Goal: Task Accomplishment & Management: Manage account settings

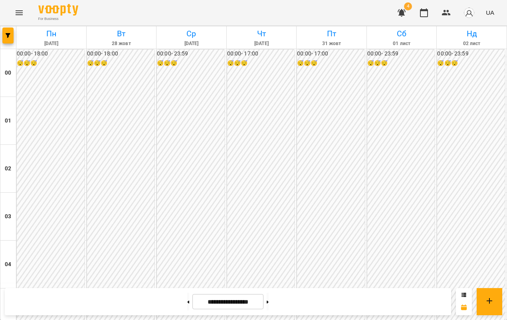
click at [13, 15] on button "Menu" at bounding box center [19, 12] width 19 height 19
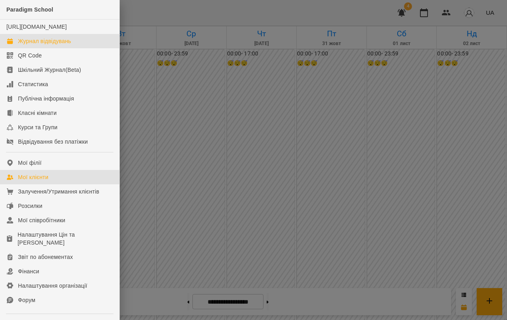
click at [75, 184] on link "Мої клієнти" at bounding box center [59, 177] width 119 height 14
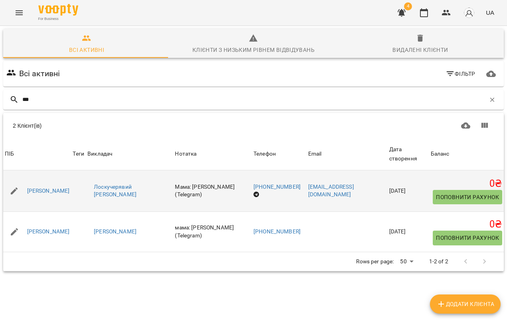
type input "***"
drag, startPoint x: 130, startPoint y: 200, endPoint x: 77, endPoint y: 184, distance: 55.2
click at [77, 184] on tr "ПІБ Кресюн Анна Теги Викладач Лоскучерявий Дмитро Віталійович Нотатка Мама: Тет…" at bounding box center [253, 191] width 500 height 42
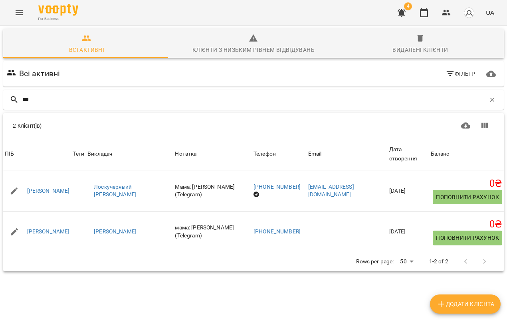
click at [155, 128] on div "2 Клієнт(ів)" at bounding box center [131, 126] width 236 height 8
click at [21, 12] on icon "Menu" at bounding box center [19, 12] width 7 height 5
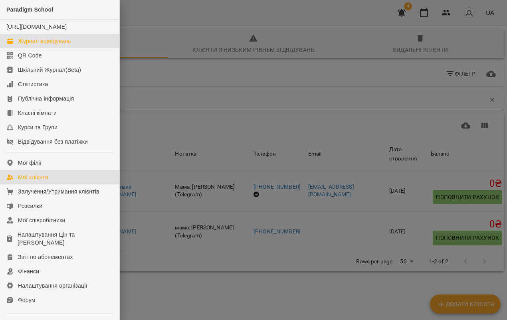
click at [48, 45] on div "Журнал відвідувань" at bounding box center [44, 41] width 53 height 8
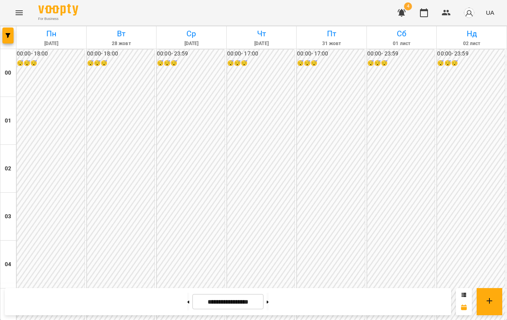
scroll to position [914, 0]
click at [6, 39] on button "button" at bounding box center [7, 36] width 11 height 16
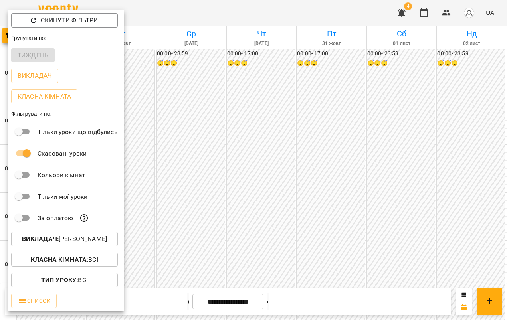
click at [81, 239] on p "Викладач : Садовський Ярослав Олександрович" at bounding box center [64, 239] width 85 height 10
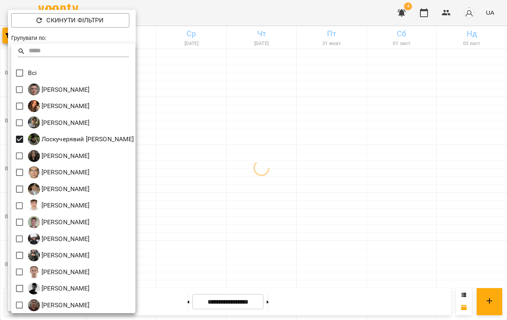
click at [327, 149] on div at bounding box center [253, 160] width 507 height 320
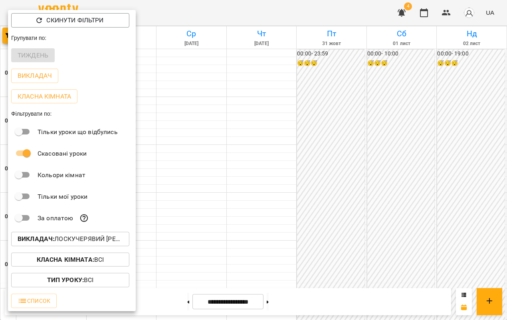
click at [301, 156] on div at bounding box center [253, 160] width 507 height 320
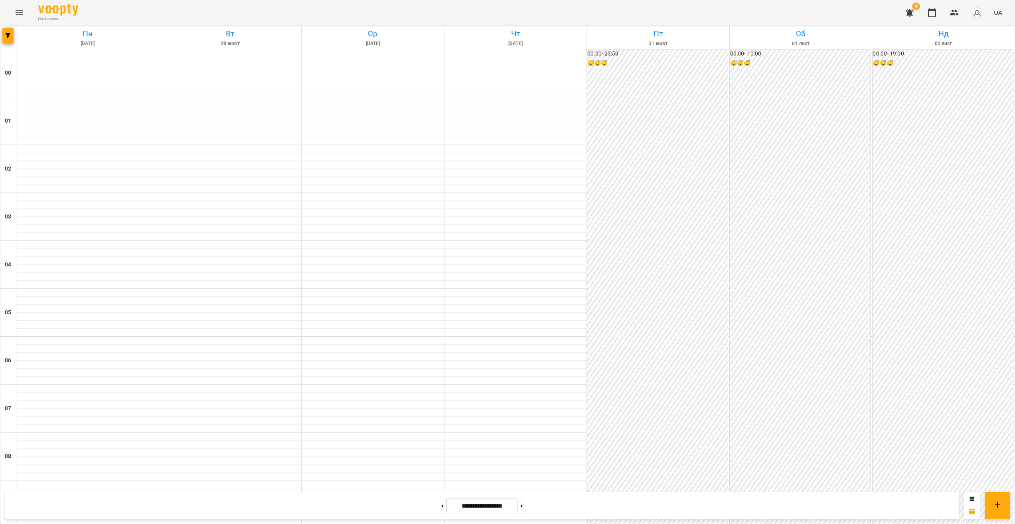
scroll to position [580, 0]
click at [10, 40] on button "button" at bounding box center [7, 36] width 11 height 16
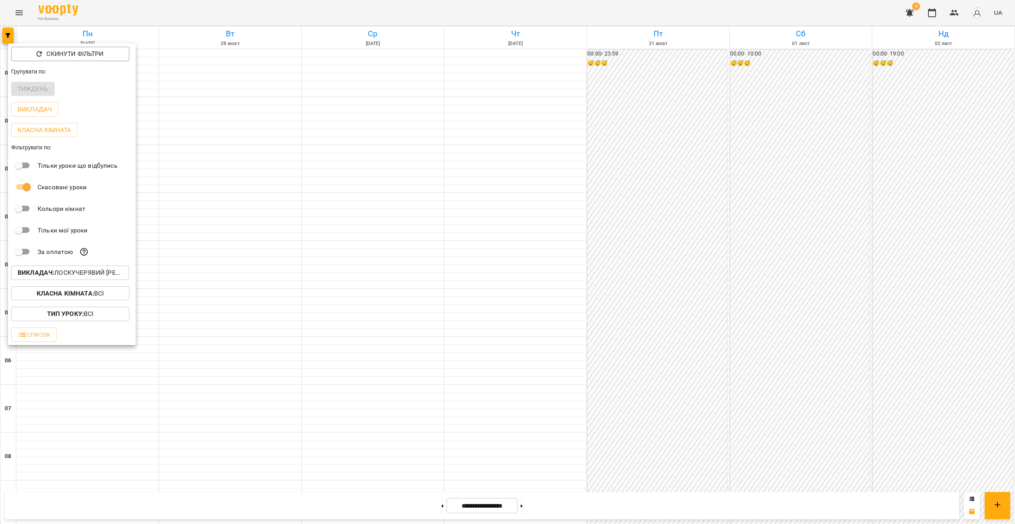
click at [92, 270] on p "Викладач : Лоскучерявий Дмитро Віталійович" at bounding box center [70, 273] width 105 height 10
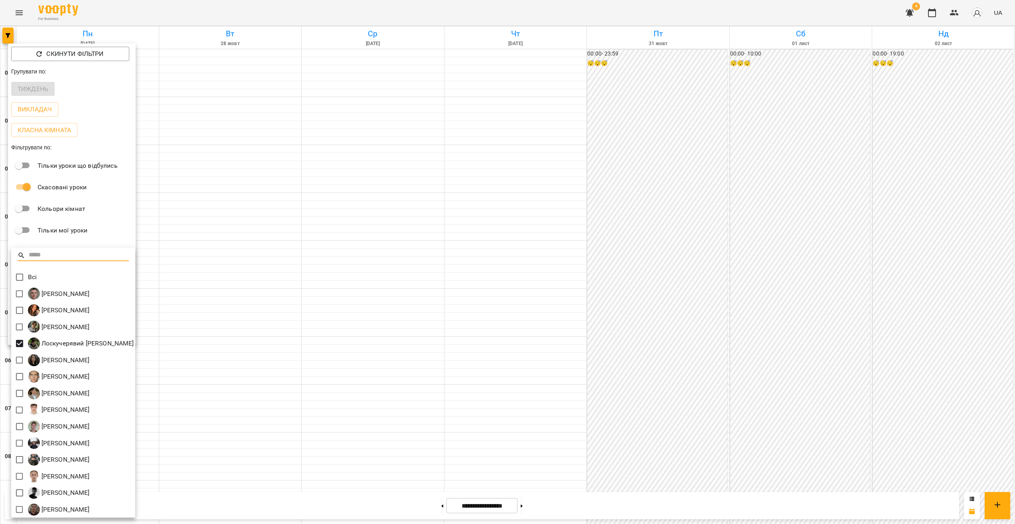
click at [506, 320] on div at bounding box center [507, 262] width 1015 height 524
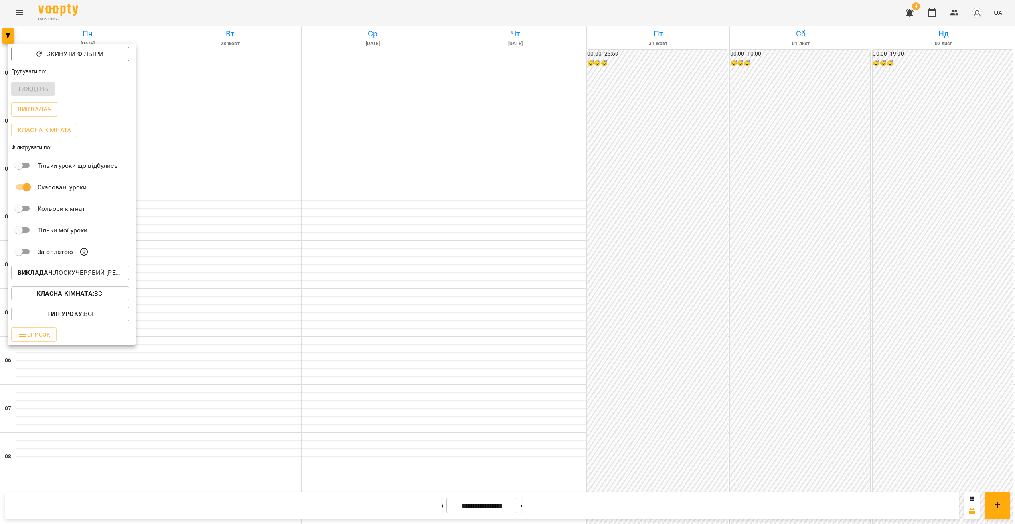
click at [506, 320] on div at bounding box center [507, 262] width 1015 height 524
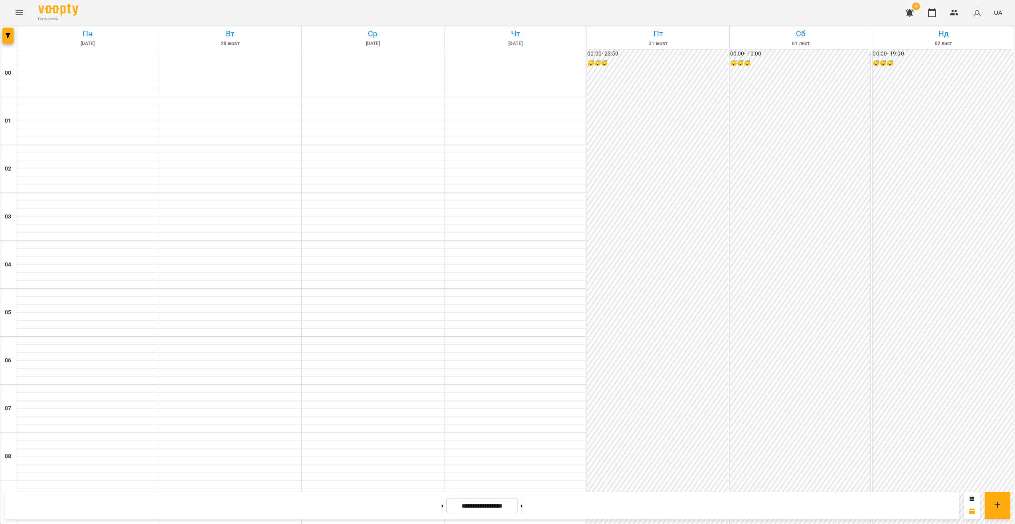
scroll to position [711, 0]
click at [506, 320] on icon at bounding box center [522, 505] width 2 height 3
type input "**********"
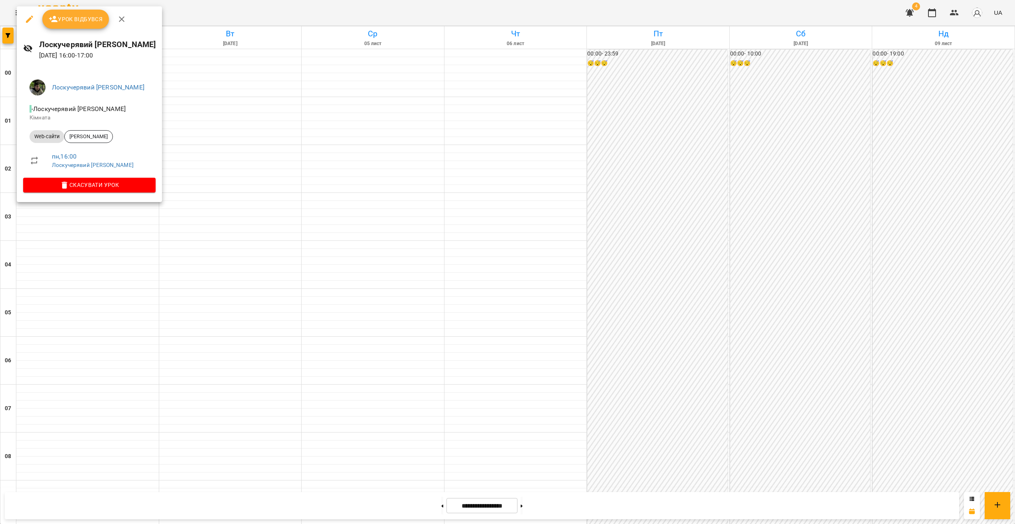
click at [107, 301] on div at bounding box center [507, 262] width 1015 height 524
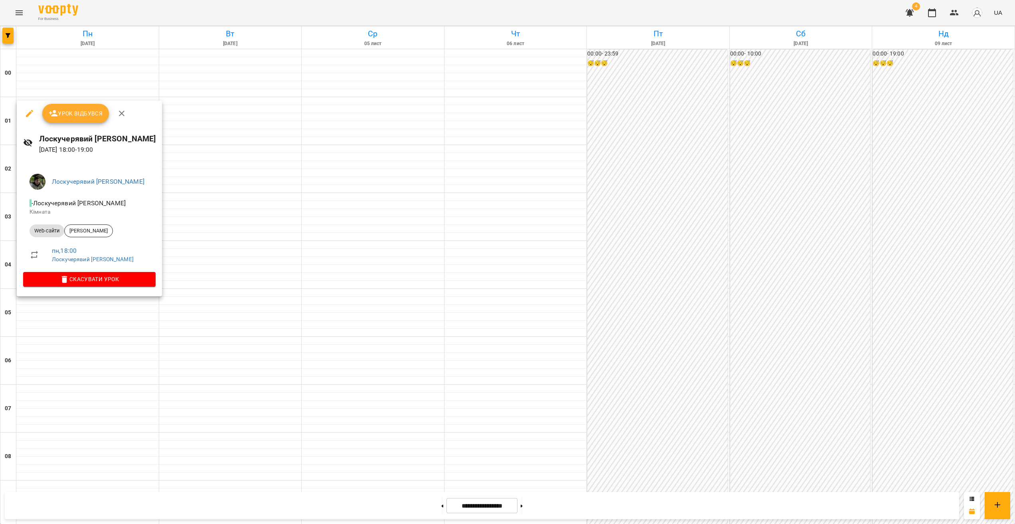
click at [133, 320] on div at bounding box center [507, 262] width 1015 height 524
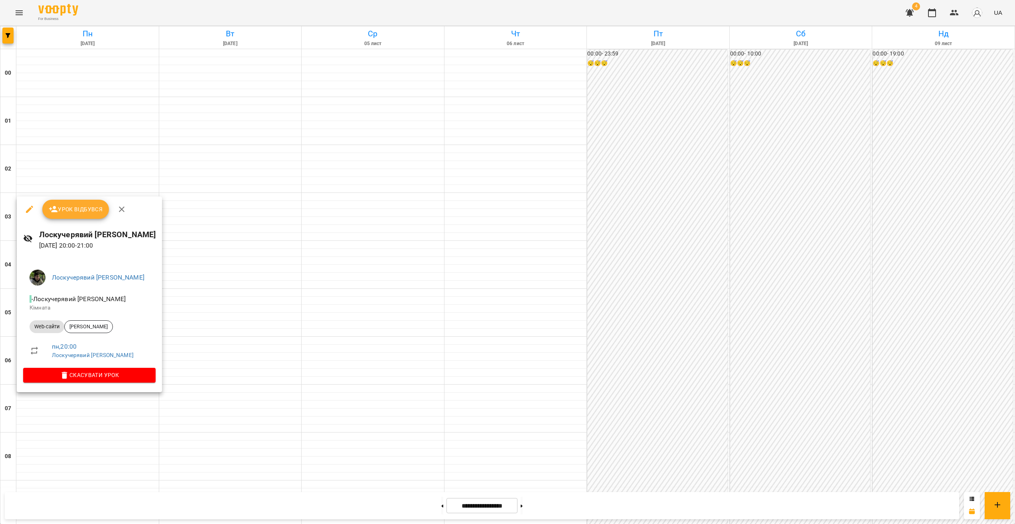
click at [360, 320] on div at bounding box center [507, 262] width 1015 height 524
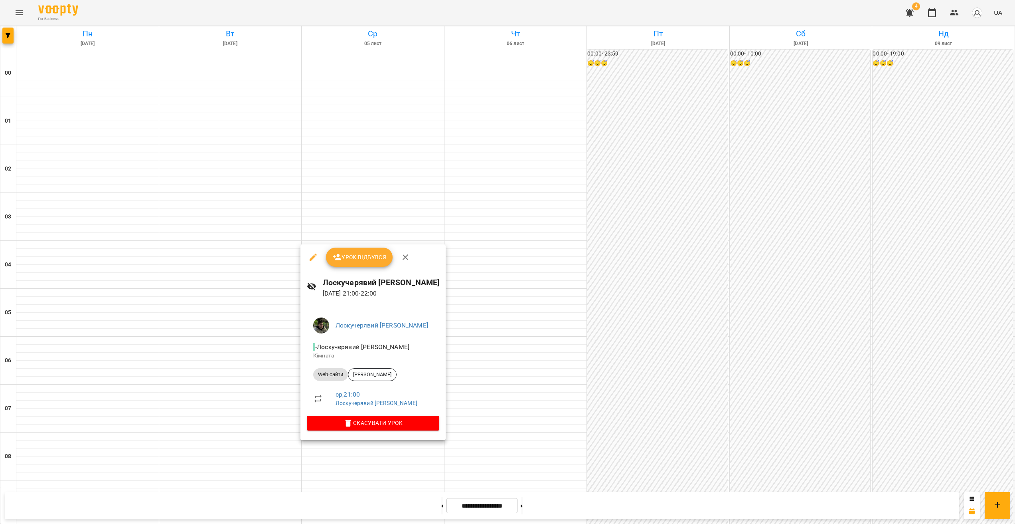
click at [358, 320] on div at bounding box center [507, 262] width 1015 height 524
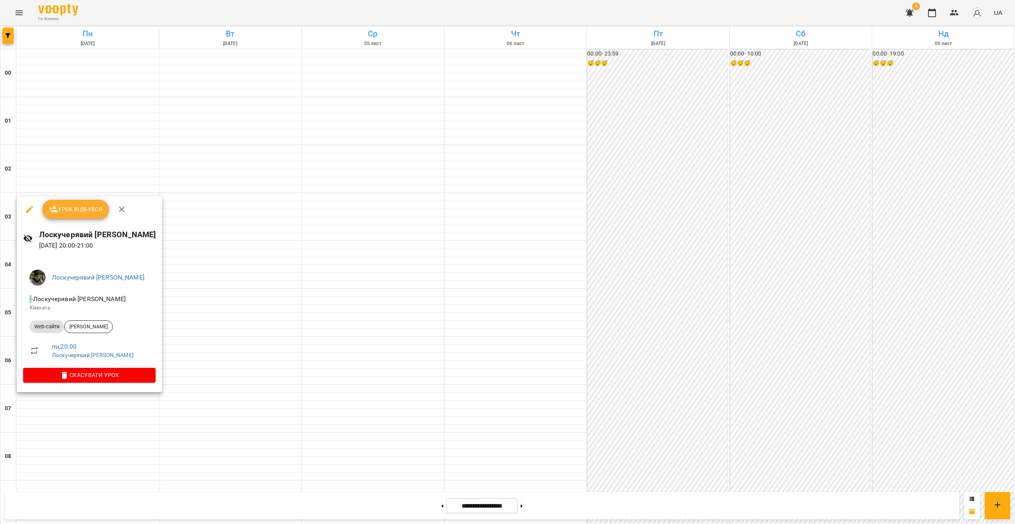
click at [506, 320] on div at bounding box center [507, 262] width 1015 height 524
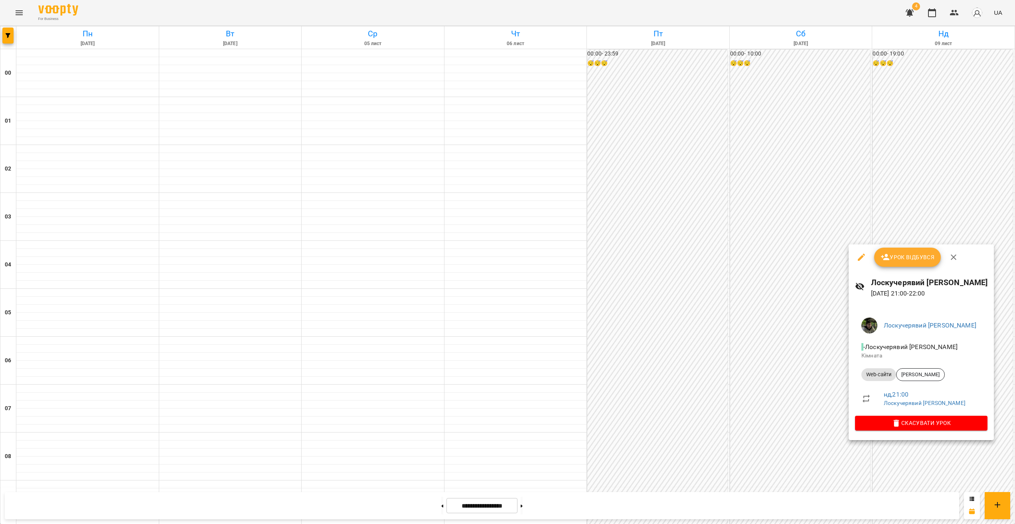
click at [506, 320] on div at bounding box center [507, 262] width 1015 height 524
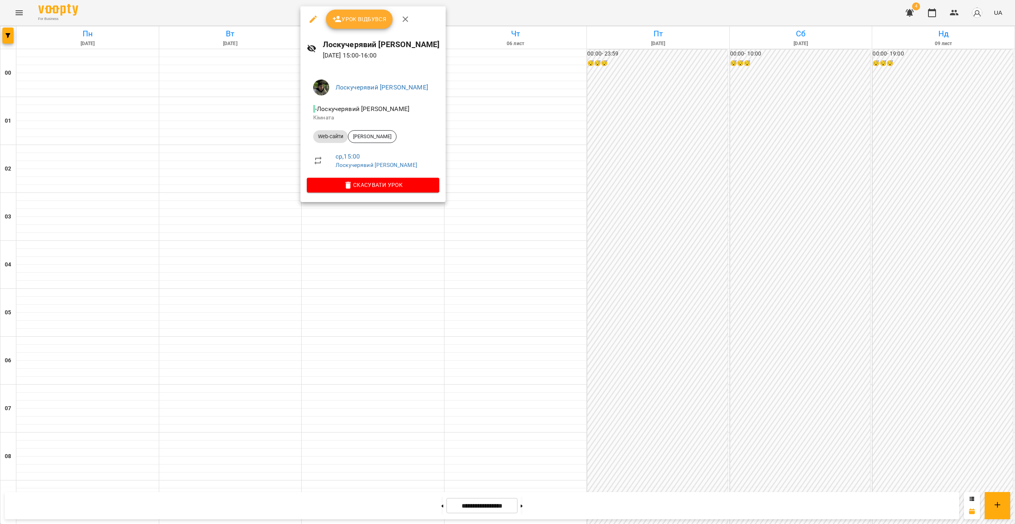
click at [506, 243] on div at bounding box center [507, 262] width 1015 height 524
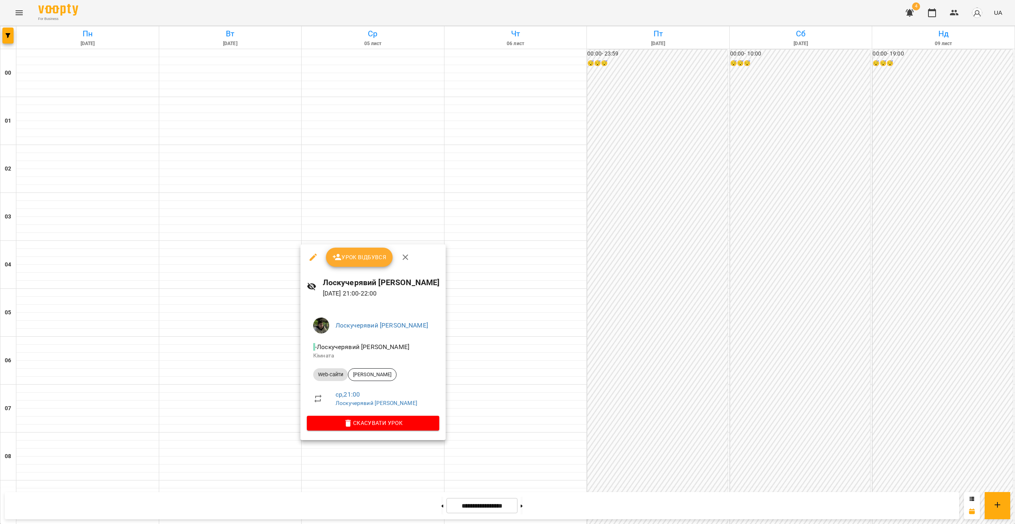
click at [388, 320] on div at bounding box center [507, 262] width 1015 height 524
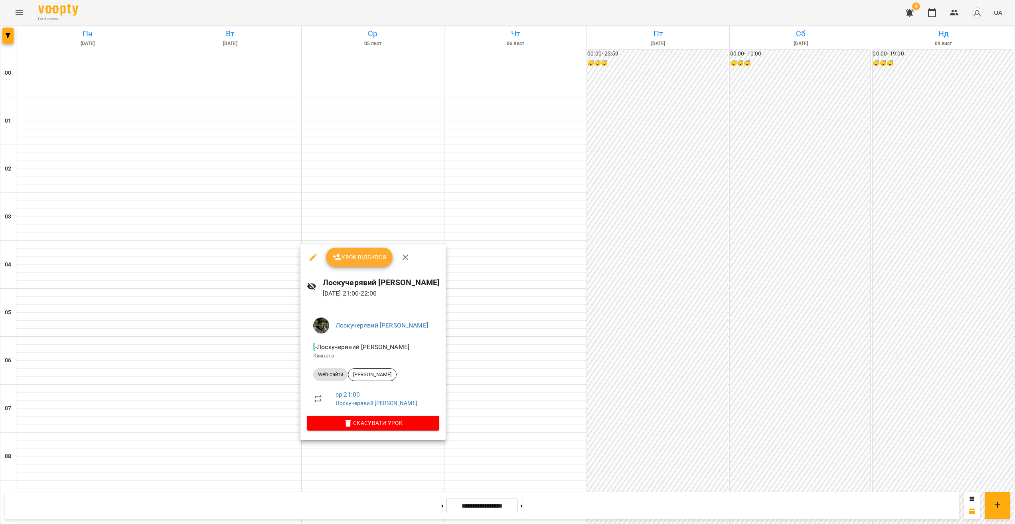
click at [377, 320] on div at bounding box center [507, 262] width 1015 height 524
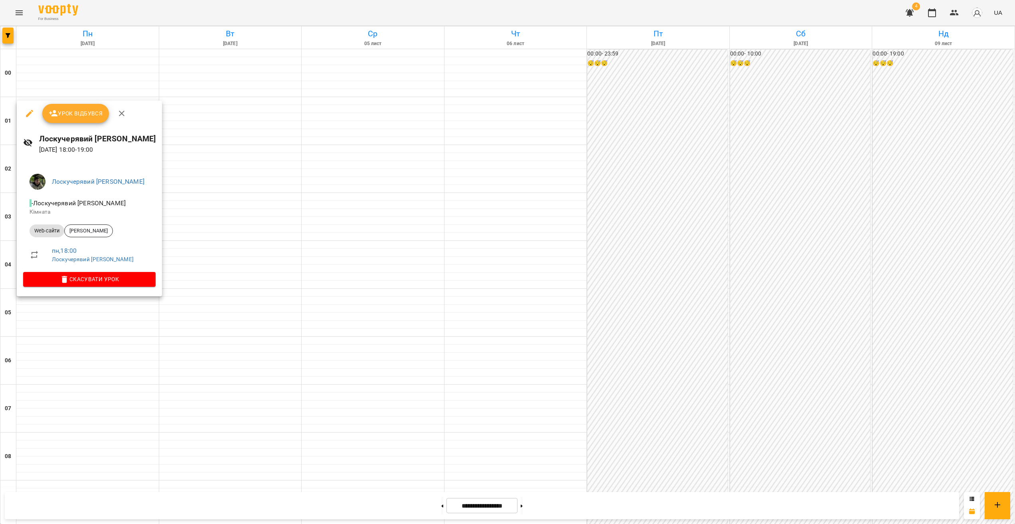
drag, startPoint x: 117, startPoint y: 307, endPoint x: 117, endPoint y: 301, distance: 5.6
click at [117, 307] on div at bounding box center [507, 262] width 1015 height 524
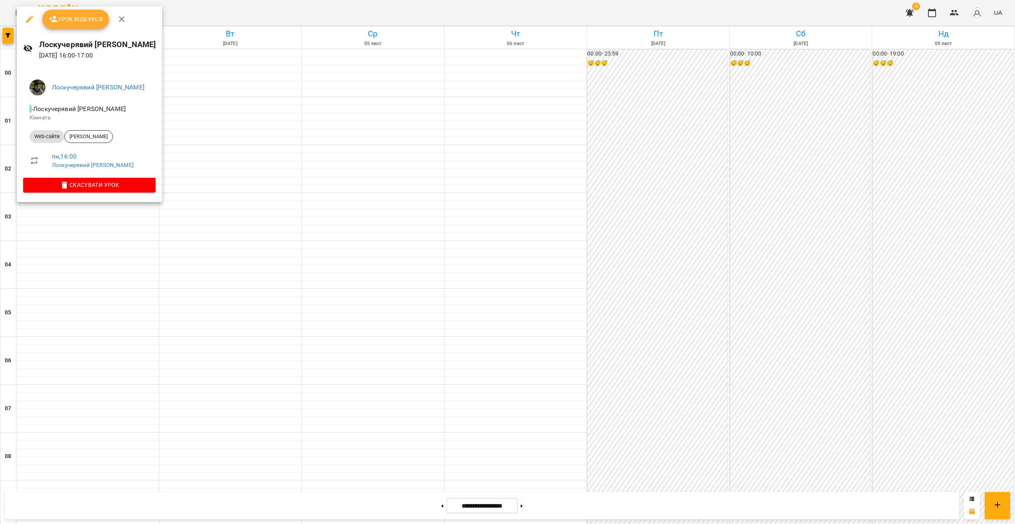
click at [112, 295] on div at bounding box center [507, 262] width 1015 height 524
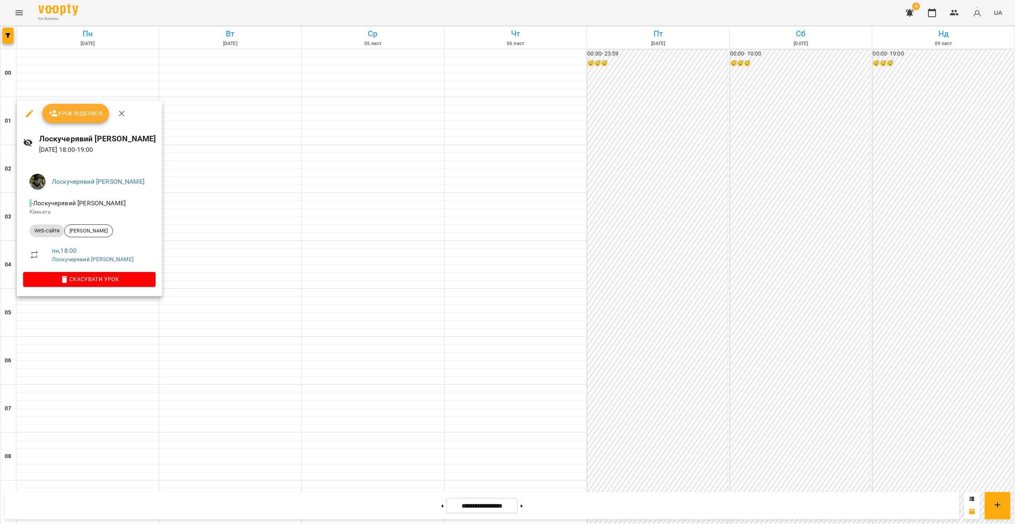
click at [111, 311] on div at bounding box center [507, 262] width 1015 height 524
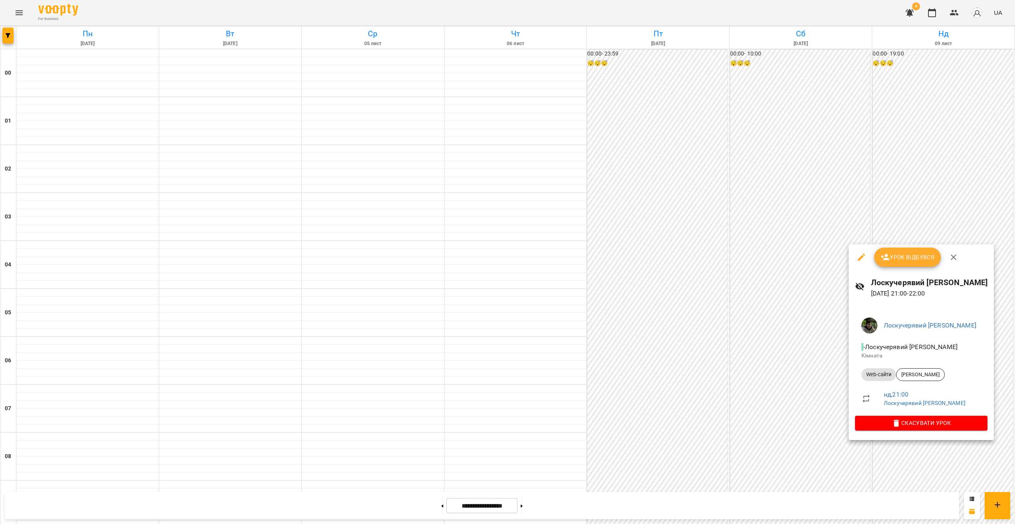
click at [506, 320] on div at bounding box center [507, 262] width 1015 height 524
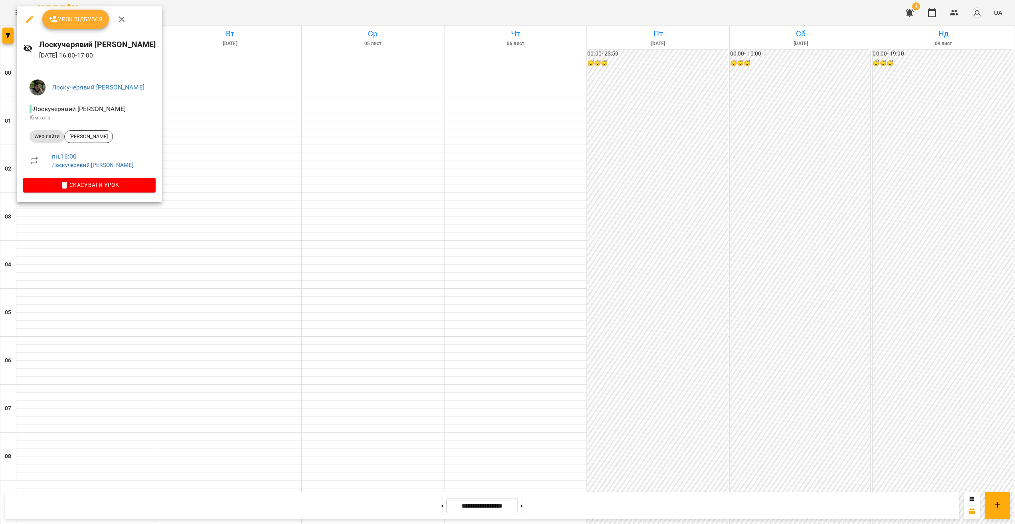
click at [90, 297] on div at bounding box center [507, 262] width 1015 height 524
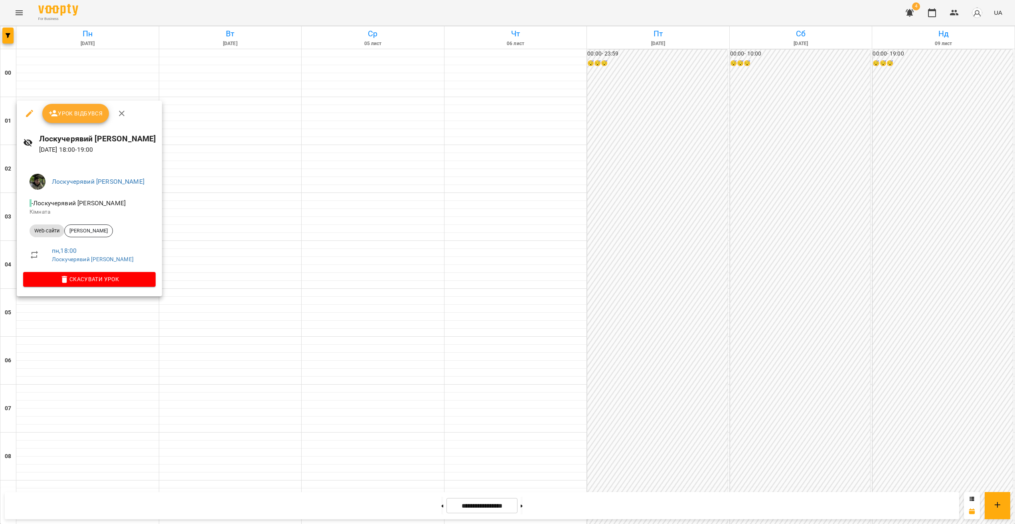
click at [92, 306] on div at bounding box center [507, 262] width 1015 height 524
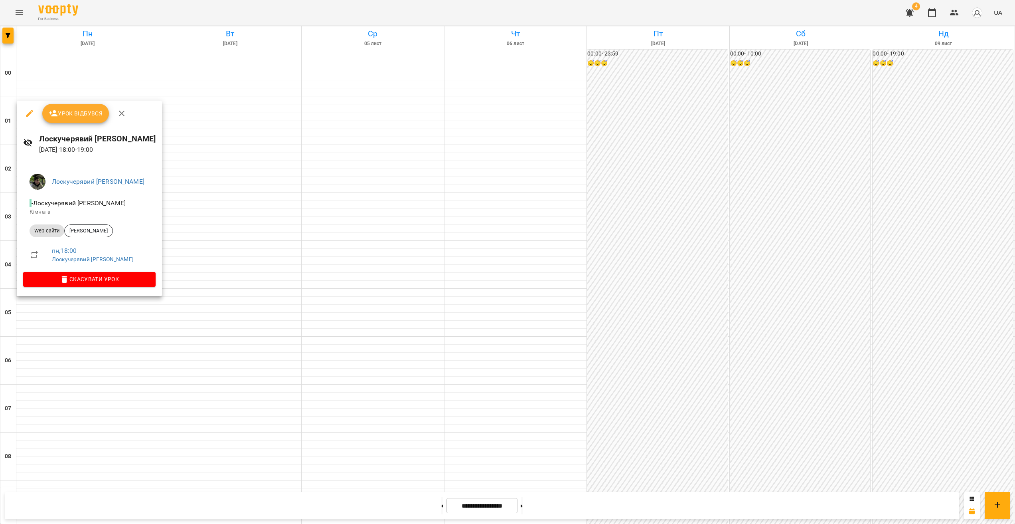
click at [92, 306] on div at bounding box center [507, 262] width 1015 height 524
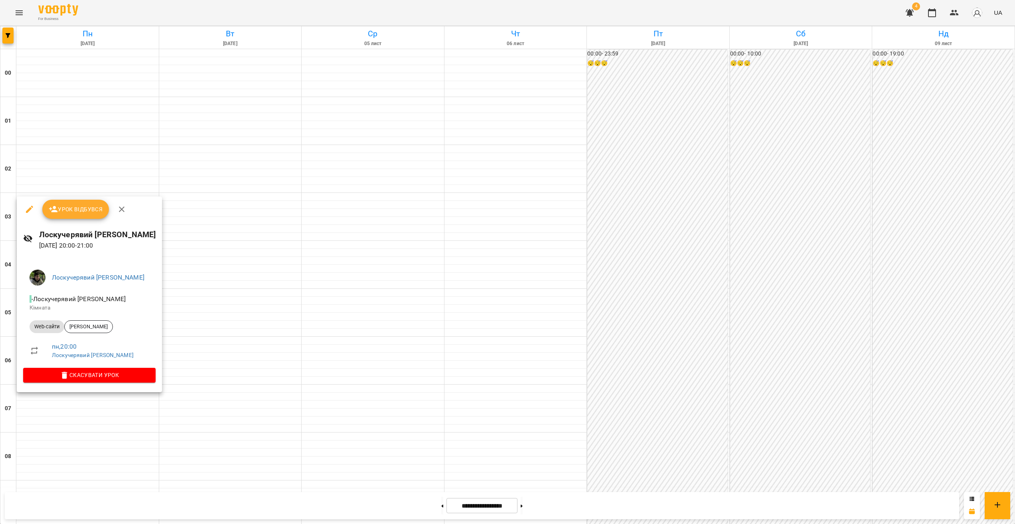
click at [103, 320] on div at bounding box center [507, 262] width 1015 height 524
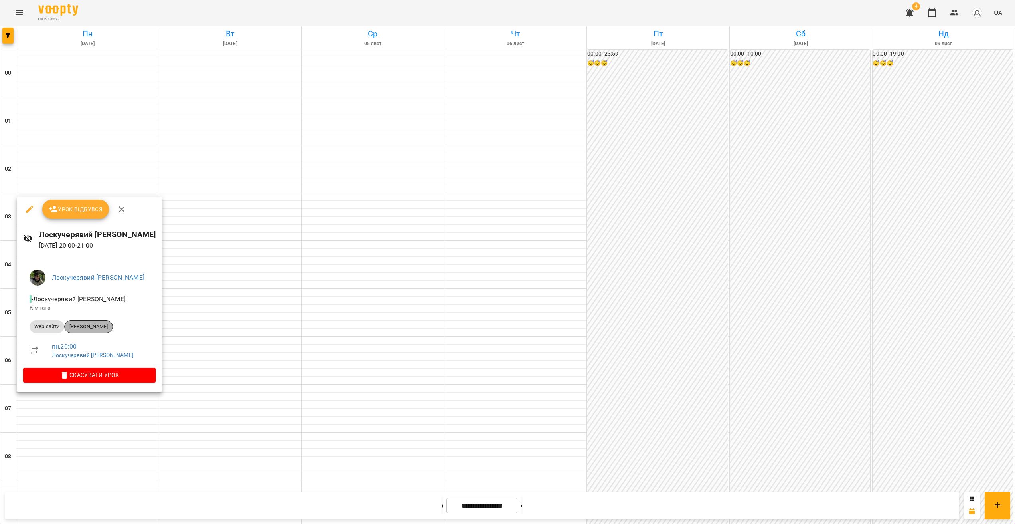
click at [99, 320] on div "Кресюн Анна" at bounding box center [88, 326] width 49 height 13
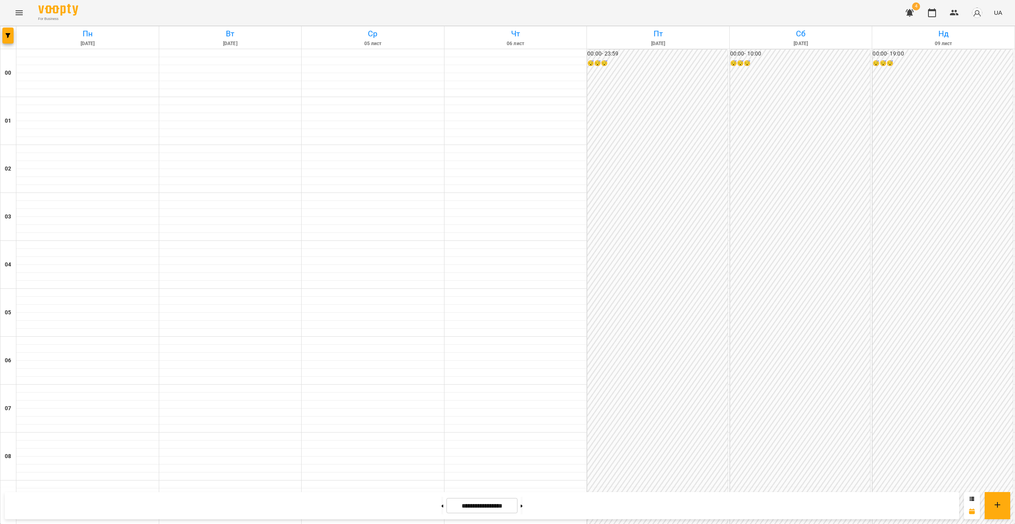
scroll to position [442, 0]
click at [9, 38] on button "button" at bounding box center [7, 36] width 11 height 16
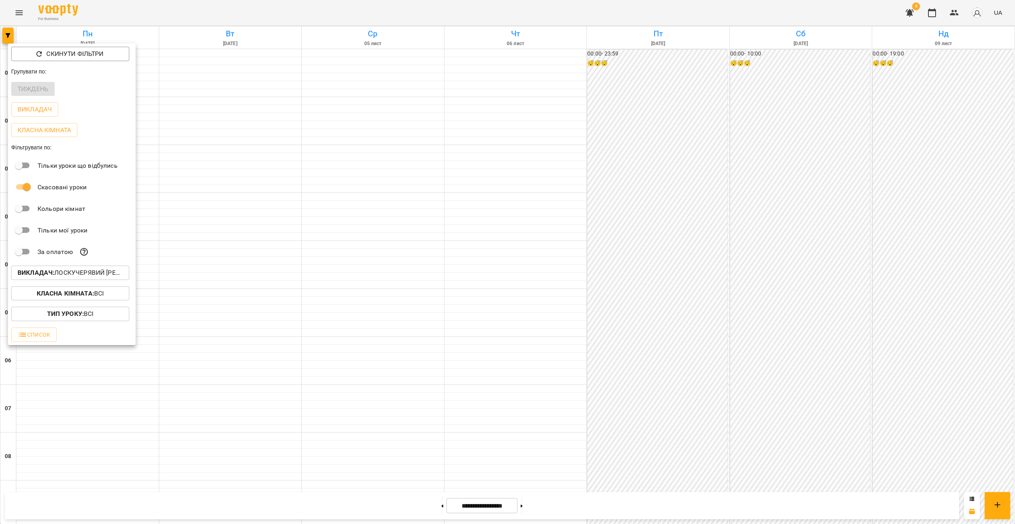
click at [91, 276] on p "Викладач : Лоскучерявий Дмитро Віталійович" at bounding box center [70, 273] width 105 height 10
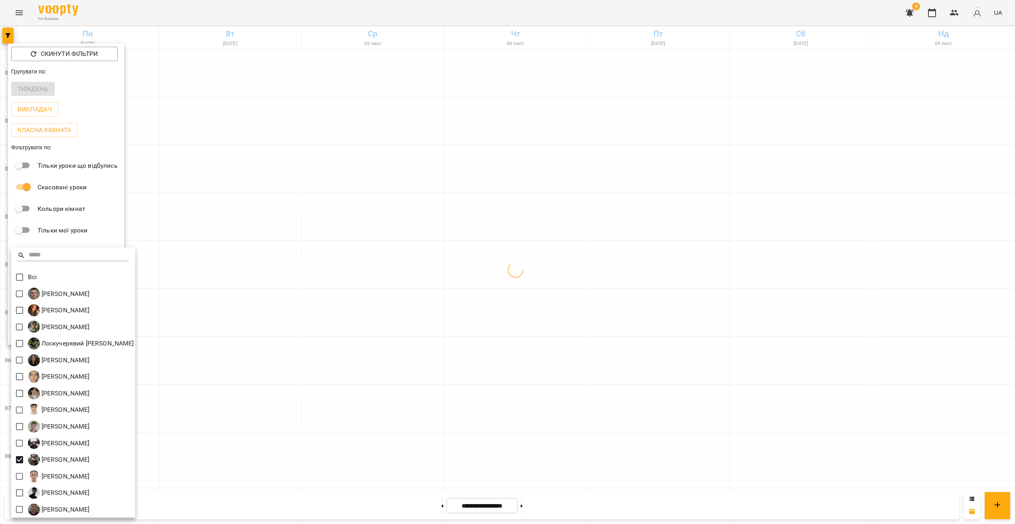
click at [507, 273] on div at bounding box center [507, 262] width 1015 height 524
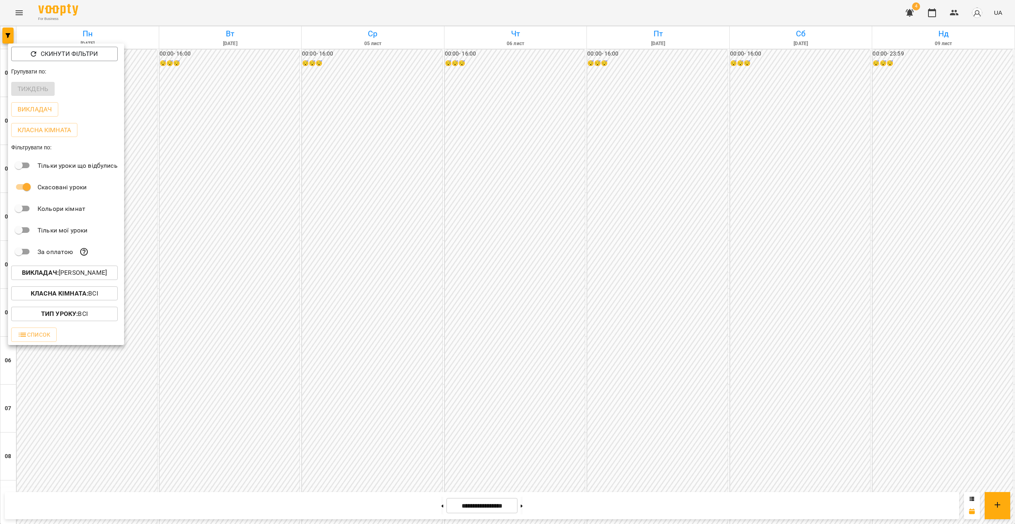
click at [496, 320] on div at bounding box center [507, 262] width 1015 height 524
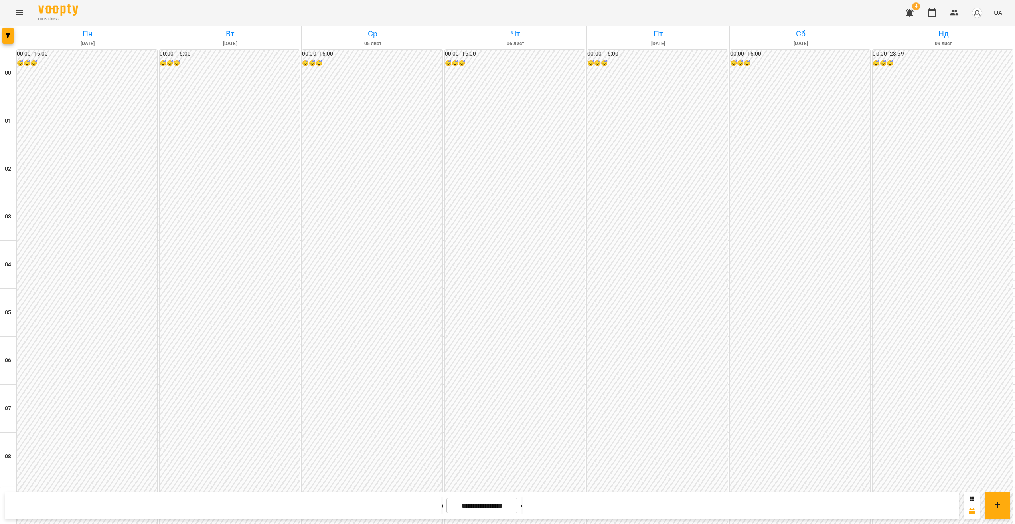
scroll to position [711, 0]
click at [441, 509] on button at bounding box center [442, 505] width 2 height 18
type input "**********"
